Goal: Answer question/provide support: Share knowledge or assist other users

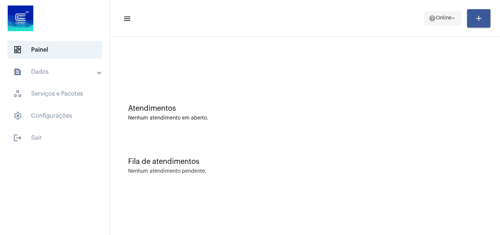
click at [438, 24] on span "help Online arrow_drop_down" at bounding box center [442, 17] width 28 height 13
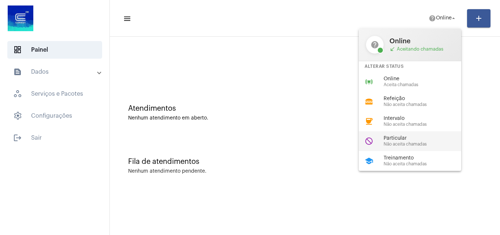
click at [424, 135] on span "Particular" at bounding box center [424, 137] width 83 height 5
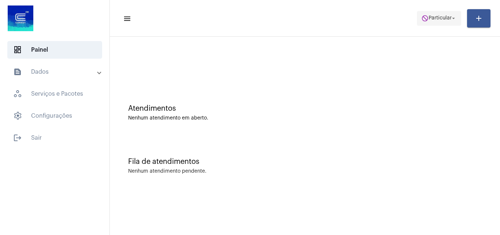
click at [428, 20] on span "Particular" at bounding box center [439, 18] width 23 height 5
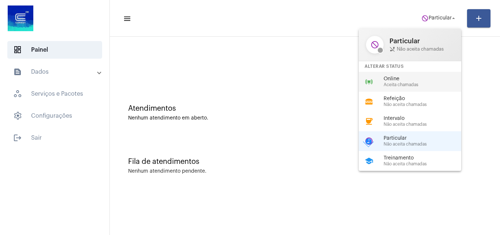
click at [454, 87] on div "online_prediction Online Aceita chamadas" at bounding box center [416, 82] width 114 height 20
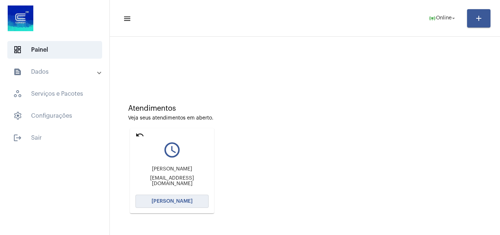
click at [191, 201] on button "[PERSON_NAME]" at bounding box center [171, 200] width 73 height 13
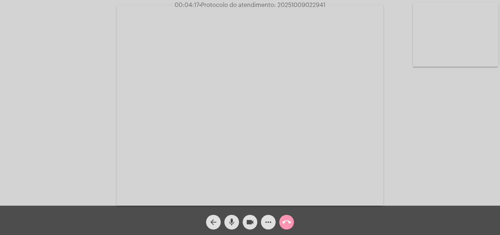
click at [270, 219] on mat-icon "more_horiz" at bounding box center [268, 221] width 9 height 9
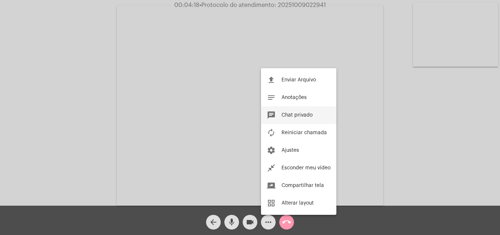
click at [313, 116] on button "chat Chat privado" at bounding box center [298, 115] width 75 height 18
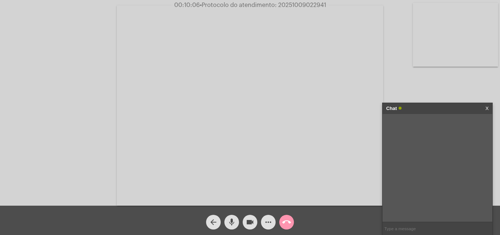
click at [404, 221] on div at bounding box center [437, 227] width 110 height 13
click at [404, 225] on input "text" at bounding box center [437, 228] width 110 height 13
click at [292, 221] on button "call_end" at bounding box center [286, 221] width 15 height 15
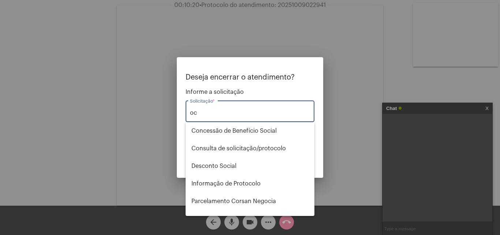
type input "o"
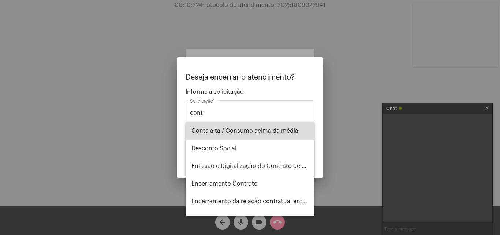
click at [262, 131] on span "Conta alta / Consumo acima da média" at bounding box center [249, 131] width 117 height 18
type input "Conta alta / Consumo acima da média"
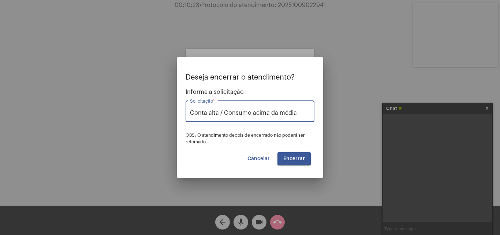
click at [304, 157] on span "Encerrar" at bounding box center [294, 158] width 22 height 5
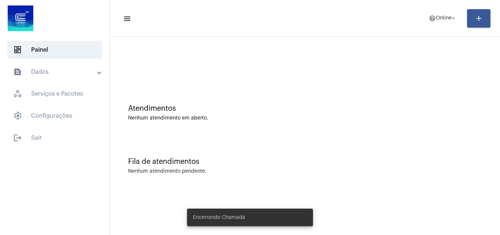
click at [435, 9] on mat-toolbar-row "menu help Online arrow_drop_down add" at bounding box center [305, 18] width 390 height 23
click at [438, 14] on span "help Online arrow_drop_down" at bounding box center [442, 17] width 28 height 13
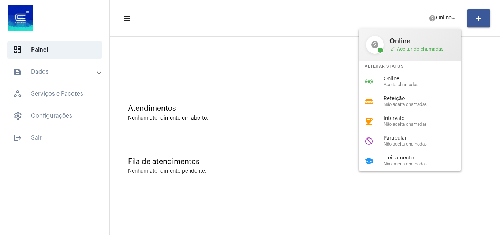
click at [412, 45] on div "Online call_received Aceitando chamadas" at bounding box center [421, 44] width 64 height 15
click at [412, 84] on span "Aceita chamadas" at bounding box center [424, 84] width 83 height 5
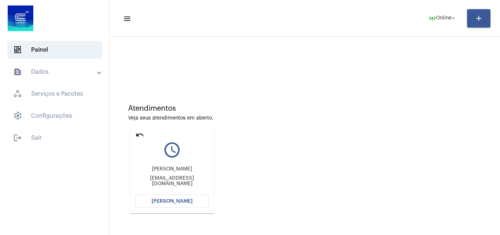
click at [172, 206] on button "[PERSON_NAME]" at bounding box center [171, 200] width 73 height 13
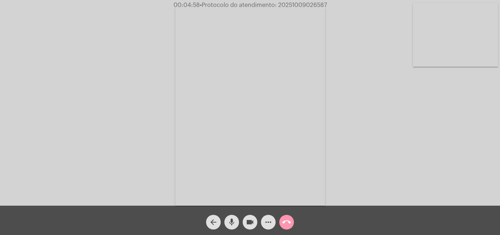
drag, startPoint x: 326, startPoint y: 3, endPoint x: 180, endPoint y: 7, distance: 146.0
click at [171, 5] on span "00:04:58 • Protocolo do atendimento: 20251009026587" at bounding box center [249, 4] width 159 height 7
click at [342, 60] on div "Acessando Câmera e Microfone..." at bounding box center [250, 104] width 498 height 205
click at [289, 224] on mat-icon "call_end" at bounding box center [286, 221] width 9 height 9
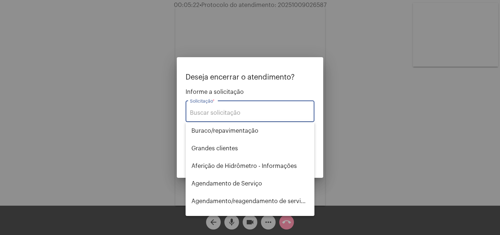
click at [267, 108] on div "Solicitação *" at bounding box center [250, 110] width 120 height 23
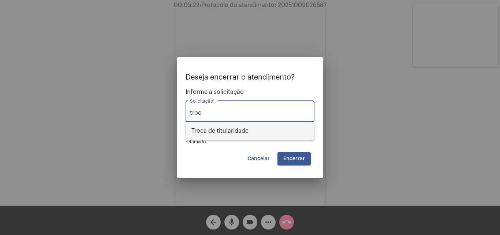
click at [255, 130] on span "Troca de titularidade" at bounding box center [249, 131] width 117 height 18
type input "Troca de titularidade"
click at [298, 158] on span "Encerrar" at bounding box center [294, 158] width 22 height 5
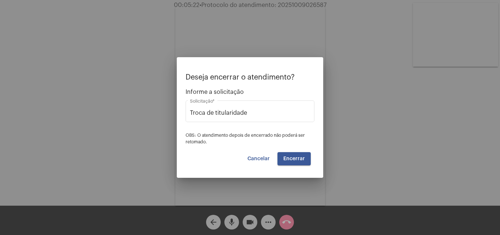
click at [302, 164] on button "Encerrar" at bounding box center [293, 158] width 33 height 13
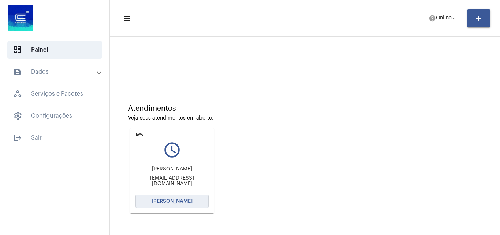
click at [201, 196] on button "[PERSON_NAME]" at bounding box center [171, 200] width 73 height 13
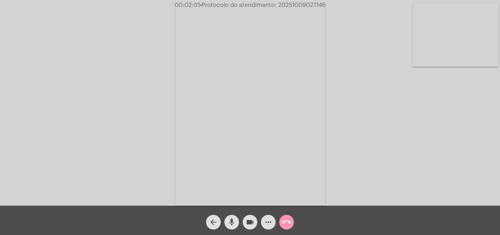
drag, startPoint x: 234, startPoint y: 222, endPoint x: 245, endPoint y: 220, distance: 11.9
click at [234, 222] on mat-icon "mic" at bounding box center [231, 221] width 9 height 9
click at [245, 220] on mat-icon "videocam" at bounding box center [249, 221] width 9 height 9
click at [235, 221] on mat-icon "mic_off" at bounding box center [231, 221] width 9 height 9
click at [248, 221] on mat-icon "videocam_off" at bounding box center [249, 221] width 9 height 9
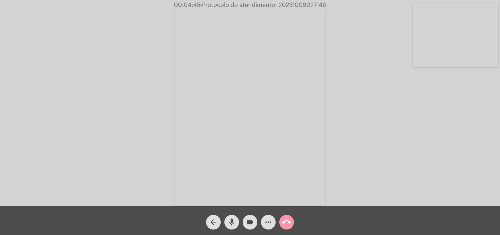
click at [272, 225] on mat-icon "more_horiz" at bounding box center [268, 221] width 9 height 9
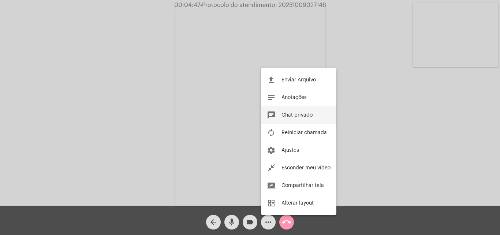
click at [303, 112] on button "chat Chat privado" at bounding box center [298, 115] width 75 height 18
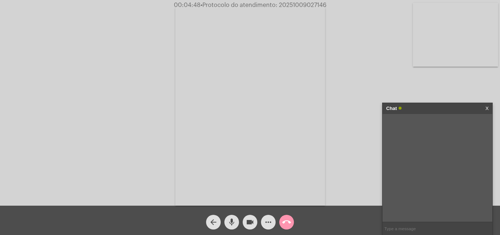
click at [406, 230] on input "text" at bounding box center [437, 228] width 110 height 13
type input "Oi! Pode enviar por aqui."
click at [487, 106] on link "X" at bounding box center [486, 108] width 3 height 11
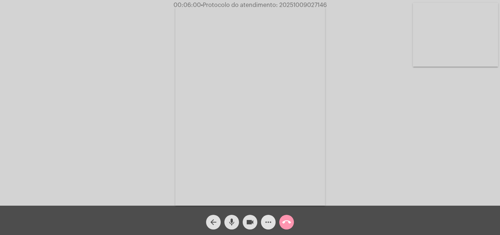
click at [268, 221] on mat-icon "more_horiz" at bounding box center [268, 221] width 9 height 9
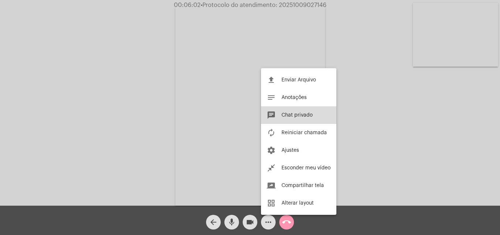
click at [316, 117] on button "chat Chat privado" at bounding box center [298, 115] width 75 height 18
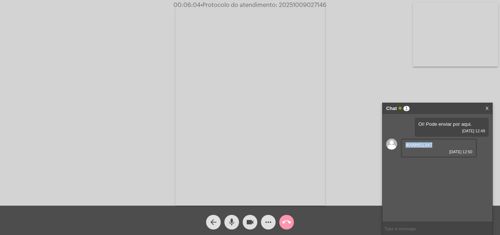
drag, startPoint x: 434, startPoint y: 145, endPoint x: 406, endPoint y: 145, distance: 28.5
click at [406, 145] on div "4099951347 [DATE] 12:50" at bounding box center [439, 147] width 76 height 19
copy span "4099951347"
click at [407, 225] on input "text" at bounding box center [437, 228] width 110 height 13
drag, startPoint x: 437, startPoint y: 147, endPoint x: 445, endPoint y: 149, distance: 8.2
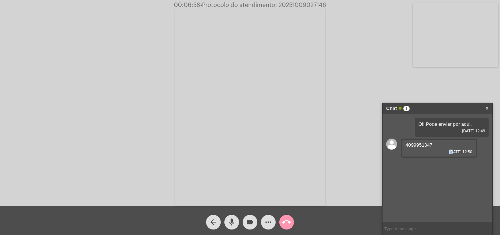
click at [445, 149] on div "4099951347 [DATE] 12:50" at bounding box center [439, 147] width 76 height 19
click at [452, 168] on div "Oi! Pode enviar por aqui. [DATE] 12:49 4099951347 [DATE] 12:50" at bounding box center [437, 168] width 110 height 108
click at [429, 226] on input "text" at bounding box center [437, 228] width 110 height 13
click at [431, 168] on link "[URL][DOMAIN_NAME]" at bounding box center [430, 165] width 51 height 5
click at [441, 189] on link "[URL][DOMAIN_NAME]" at bounding box center [430, 186] width 51 height 5
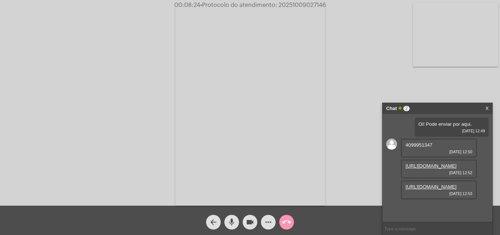
click at [249, 226] on mat-icon "videocam" at bounding box center [249, 221] width 9 height 9
click at [226, 223] on button "mic" at bounding box center [231, 221] width 15 height 15
click at [235, 220] on mat-icon "mic_off" at bounding box center [231, 221] width 9 height 9
click at [246, 220] on mat-icon "videocam_off" at bounding box center [249, 221] width 9 height 9
drag, startPoint x: 252, startPoint y: 222, endPoint x: 239, endPoint y: 221, distance: 12.8
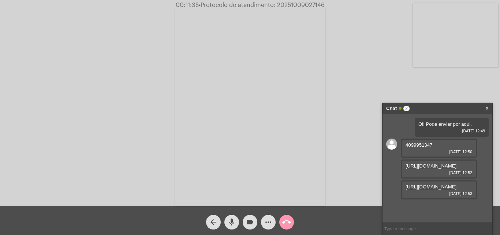
click at [252, 222] on mat-icon "videocam" at bounding box center [249, 221] width 9 height 9
click at [232, 222] on mat-icon "mic" at bounding box center [231, 221] width 9 height 9
click at [230, 221] on mat-icon "mic_off" at bounding box center [231, 221] width 9 height 9
click at [244, 222] on button "videocam_off" at bounding box center [250, 221] width 15 height 15
click at [273, 224] on button "more_horiz" at bounding box center [268, 221] width 15 height 15
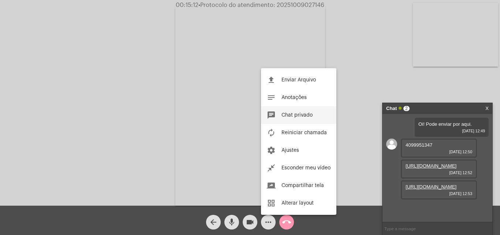
click at [293, 113] on span "Chat privado" at bounding box center [296, 114] width 31 height 5
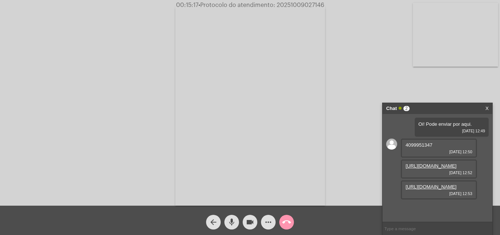
scroll to position [11, 0]
click at [271, 218] on mat-icon "more_horiz" at bounding box center [268, 221] width 9 height 9
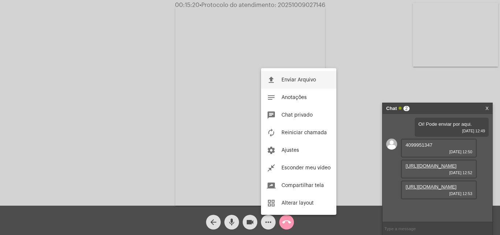
click at [288, 80] on span "Enviar Arquivo" at bounding box center [298, 79] width 34 height 5
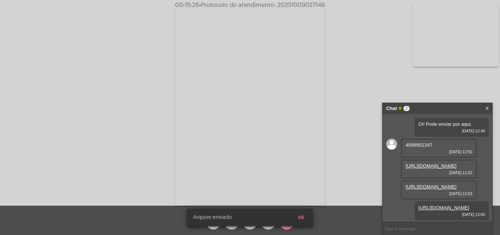
scroll to position [48, 0]
click at [304, 212] on button "ok" at bounding box center [301, 216] width 18 height 13
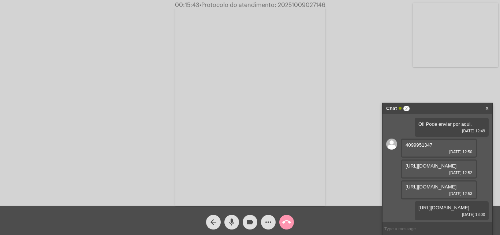
click at [292, 222] on button "call_end" at bounding box center [286, 221] width 15 height 15
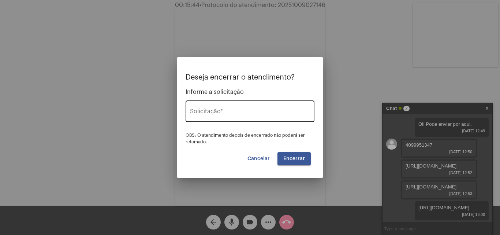
click at [280, 114] on input "Solicitação *" at bounding box center [250, 112] width 120 height 7
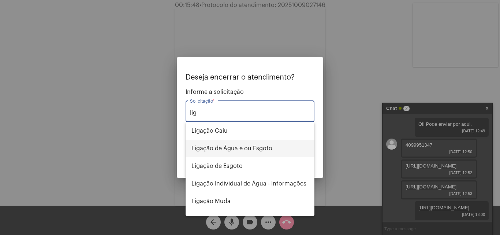
click at [226, 147] on span "Ligação de Água e ou Esgoto" at bounding box center [249, 148] width 117 height 18
type input "Ligação de Água e ou Esgoto"
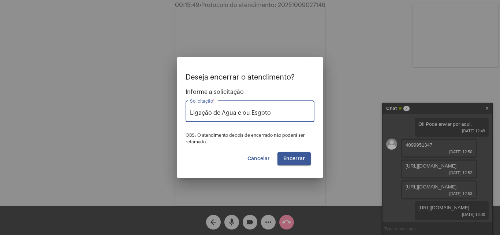
click at [285, 155] on button "Encerrar" at bounding box center [293, 158] width 33 height 13
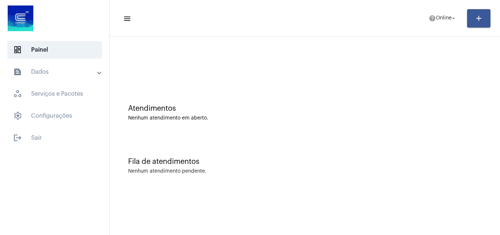
click at [78, 65] on mat-expansion-panel-header "text_snippet_outlined Dados" at bounding box center [56, 72] width 105 height 18
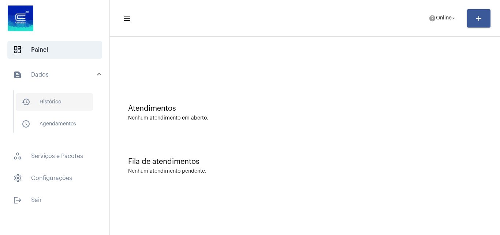
click at [76, 96] on span "history_outlined Histórico" at bounding box center [54, 102] width 77 height 18
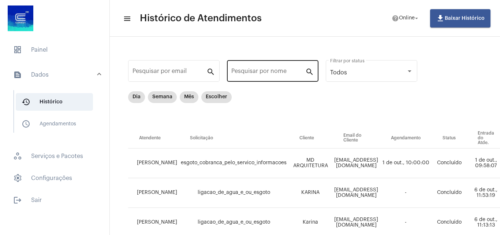
click at [279, 67] on div "Pesquisar por nome" at bounding box center [268, 70] width 74 height 23
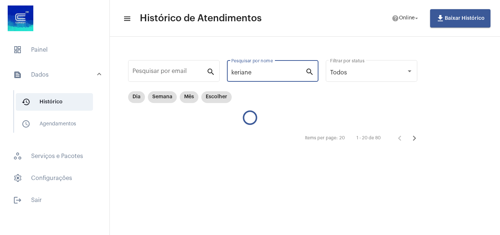
type input "keriane"
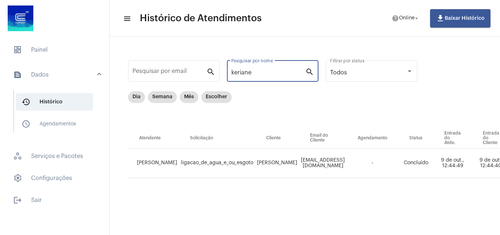
click at [352, 229] on mat-sidenav-content "menu Histórico de Atendimentos help Online arrow_drop_down file_download Baixar…" at bounding box center [305, 117] width 390 height 235
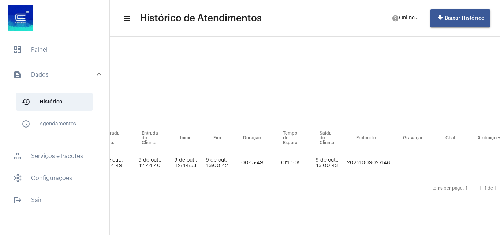
drag, startPoint x: 356, startPoint y: 161, endPoint x: 418, endPoint y: 162, distance: 62.6
click at [418, 162] on tr "[PERSON_NAME] ligacao_de_agua_e_ou_esgoto [PERSON_NAME] Hammacher [EMAIL_ADDRES…" at bounding box center [163, 163] width 753 height 30
copy td "20251009027146"
click at [420, 23] on span "help Online arrow_drop_down" at bounding box center [405, 17] width 28 height 13
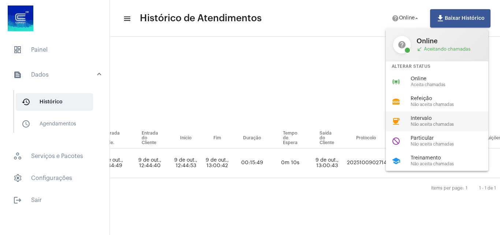
click at [424, 115] on div "coffee Intervalo Não aceita chamadas" at bounding box center [443, 121] width 114 height 20
